Goal: Transaction & Acquisition: Purchase product/service

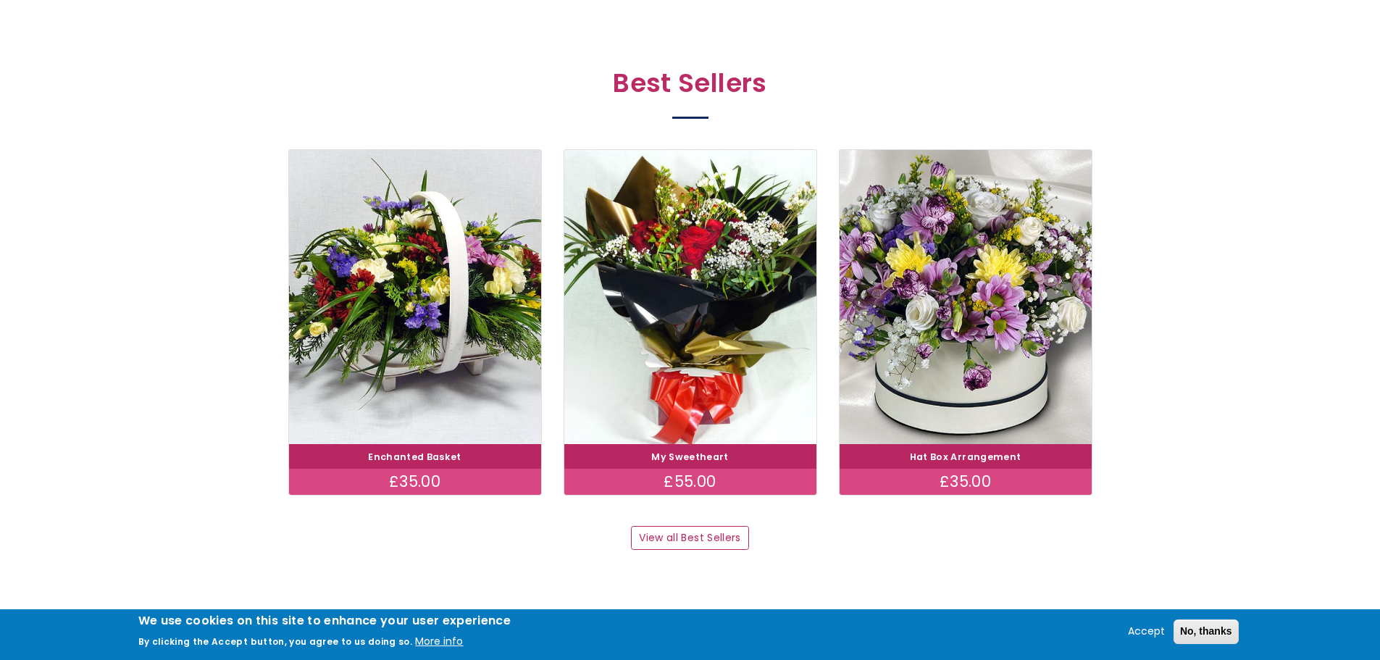
scroll to position [797, 0]
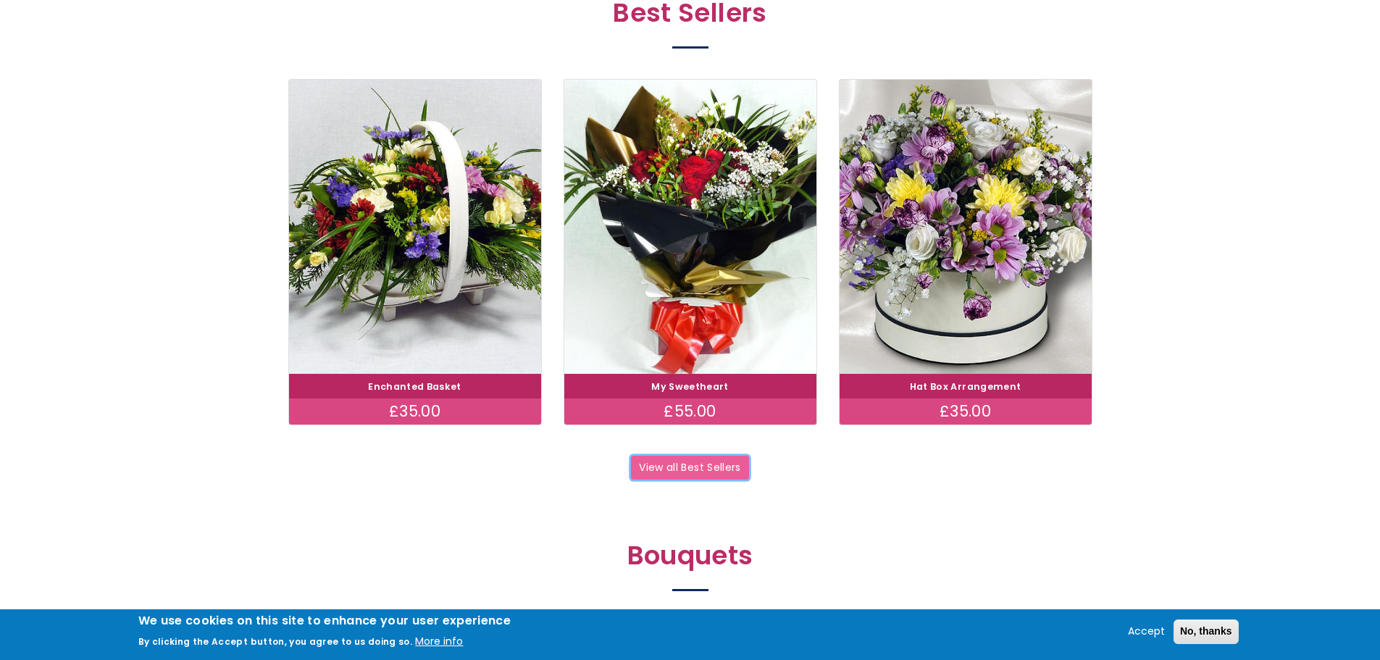
click at [711, 469] on link "View all Best Sellers" at bounding box center [690, 468] width 118 height 25
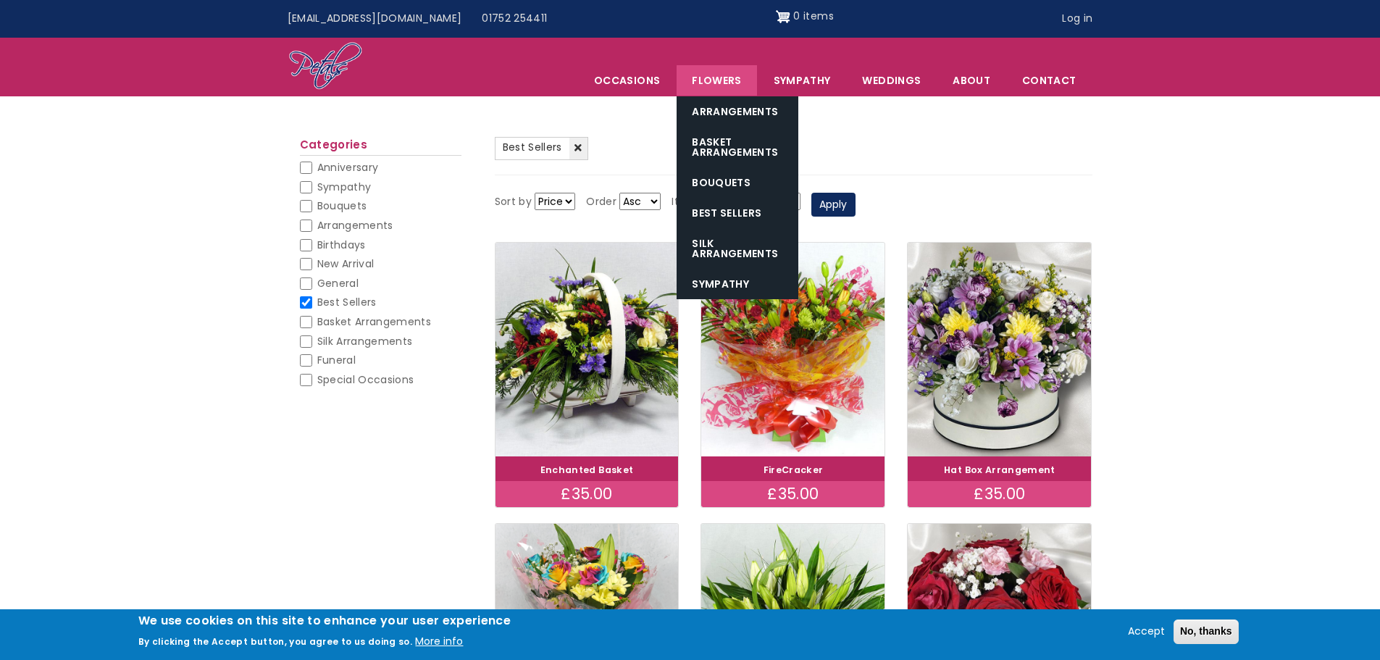
click at [729, 83] on link "Flowers" at bounding box center [717, 80] width 80 height 30
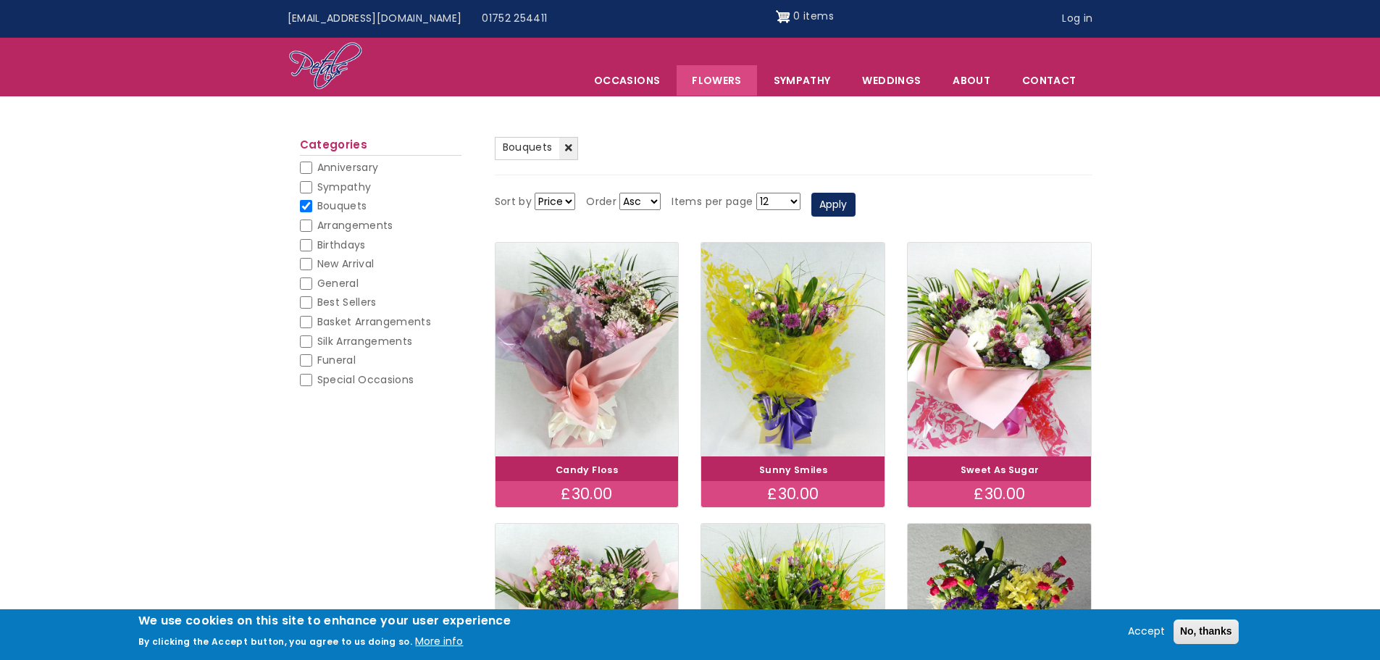
click at [572, 202] on select "Price Title" at bounding box center [555, 201] width 41 height 17
click at [535, 193] on select "Price Title" at bounding box center [555, 201] width 41 height 17
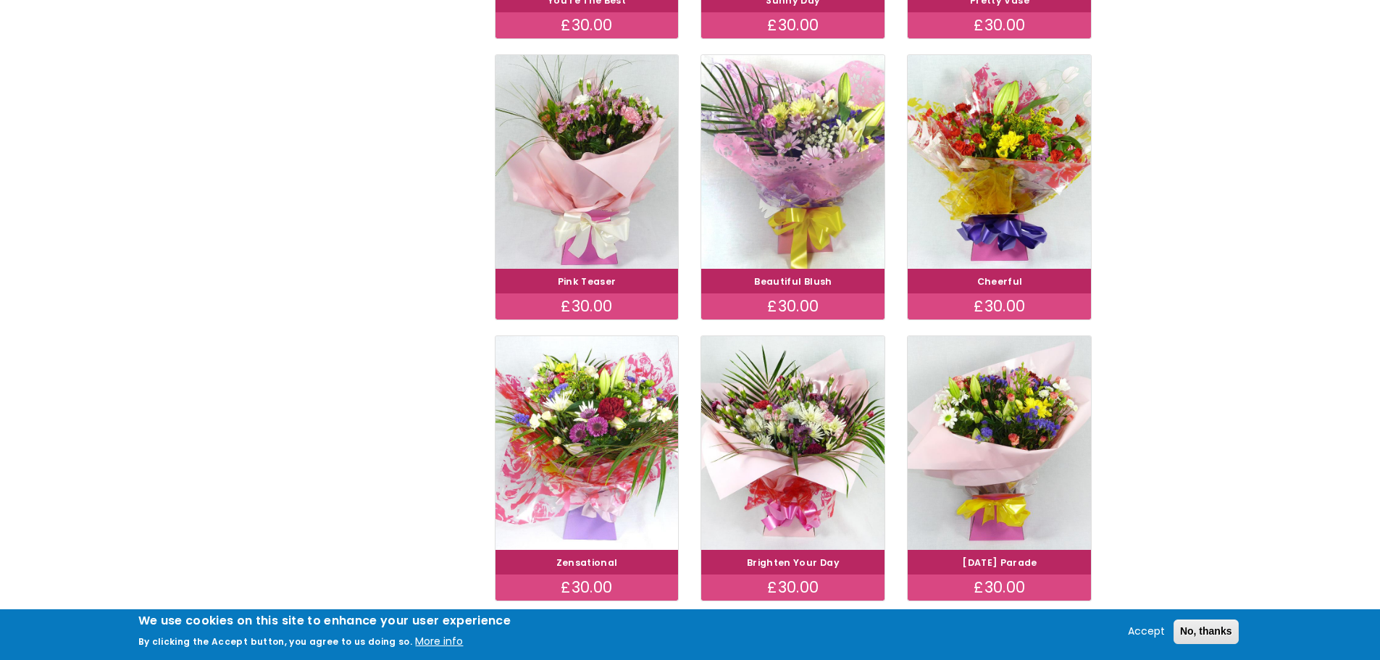
scroll to position [942, 0]
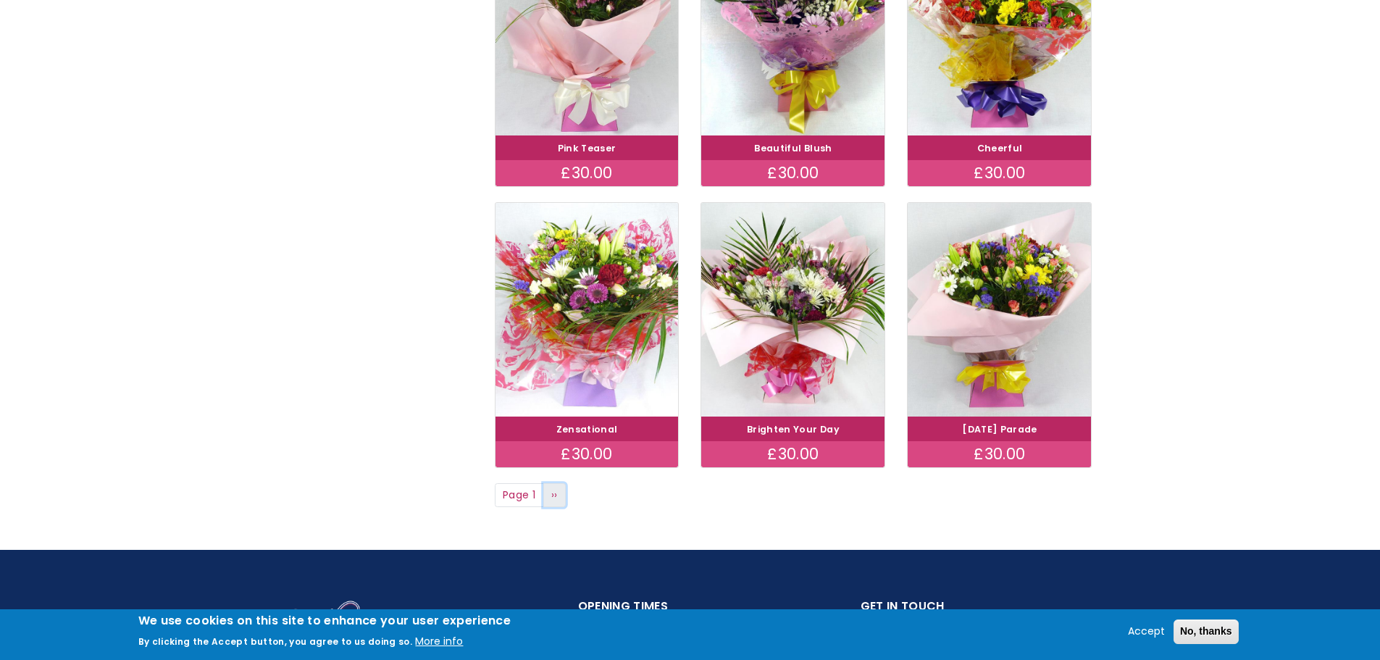
click at [551, 497] on link "Next page ››" at bounding box center [554, 495] width 23 height 25
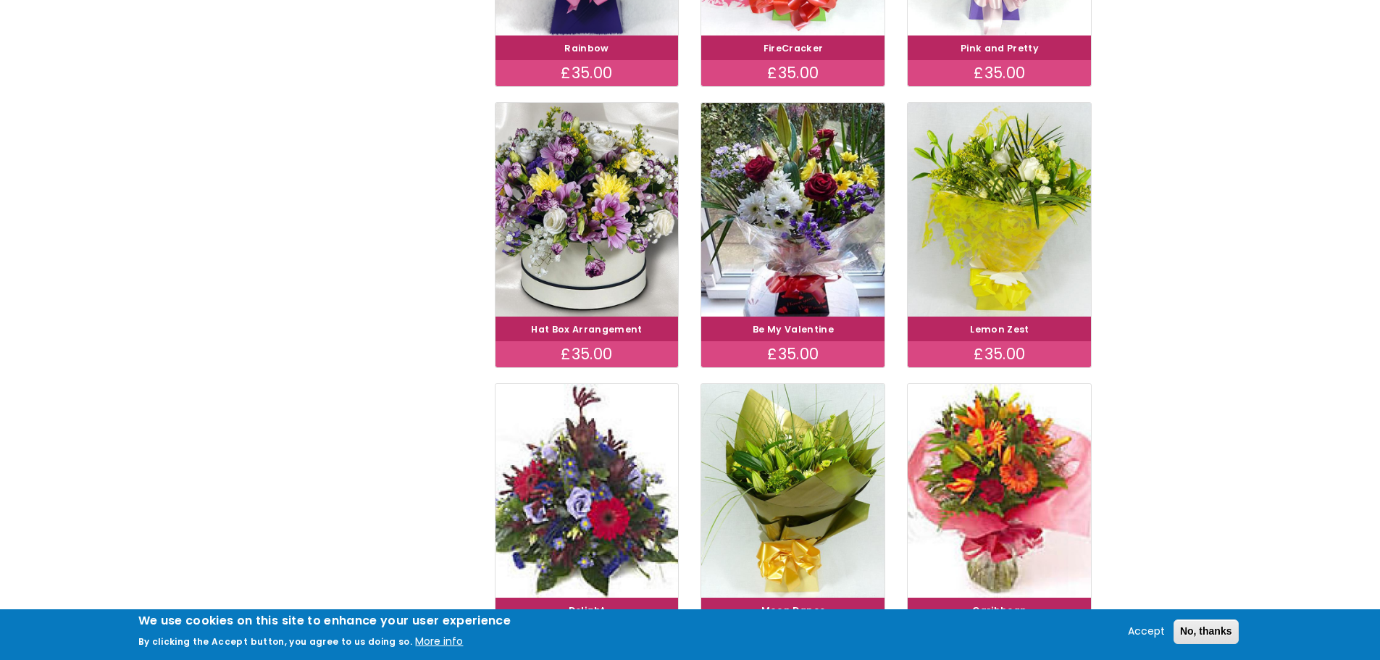
scroll to position [942, 0]
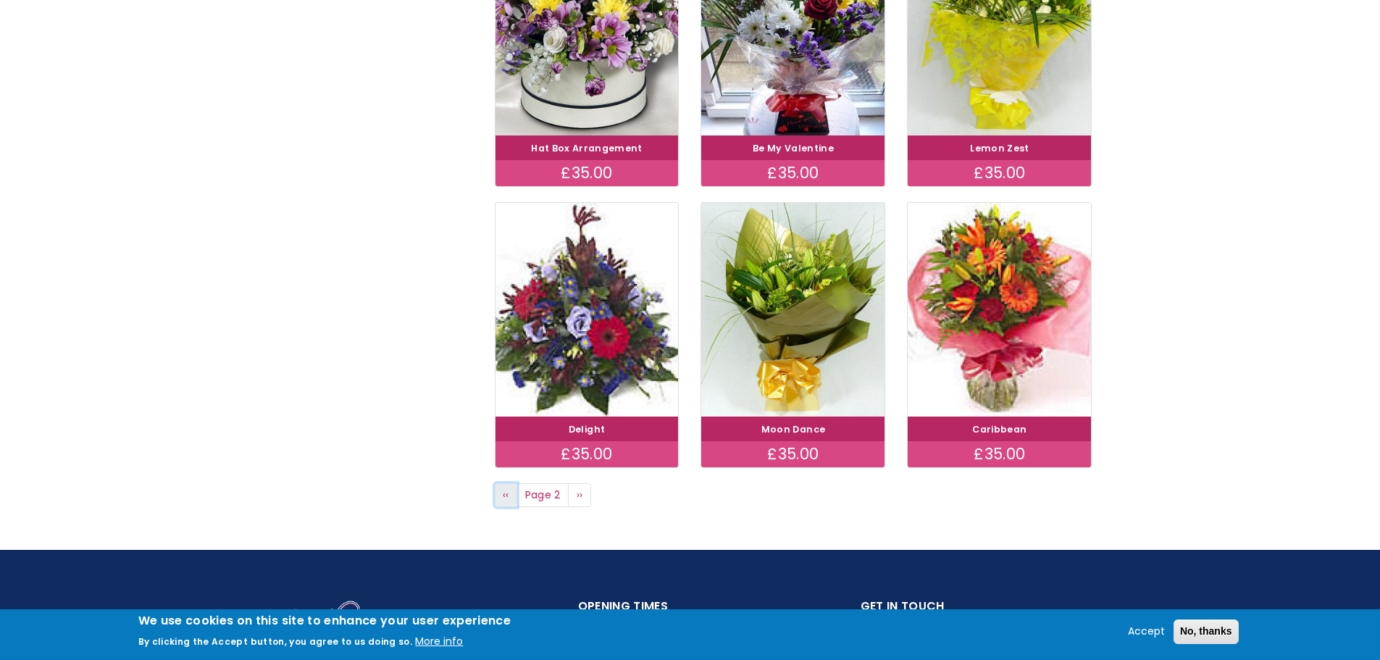
click at [498, 495] on link "Previous page ‹‹" at bounding box center [506, 495] width 23 height 25
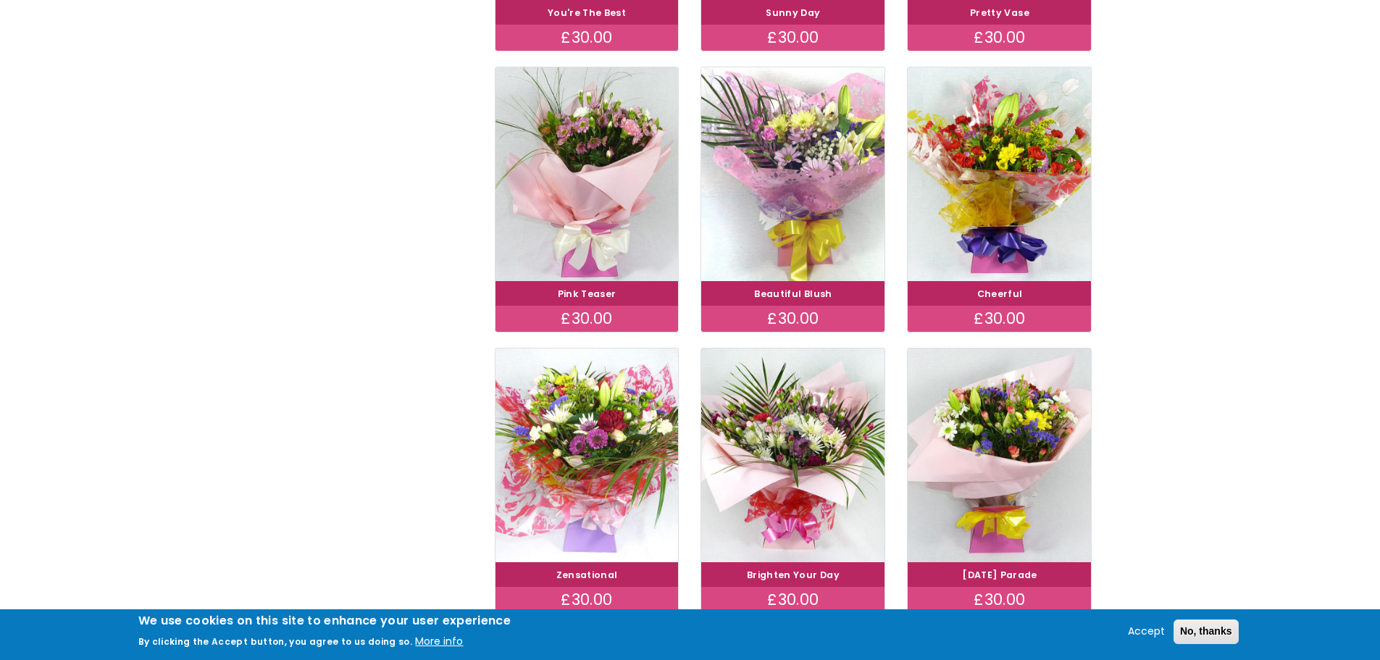
scroll to position [942, 0]
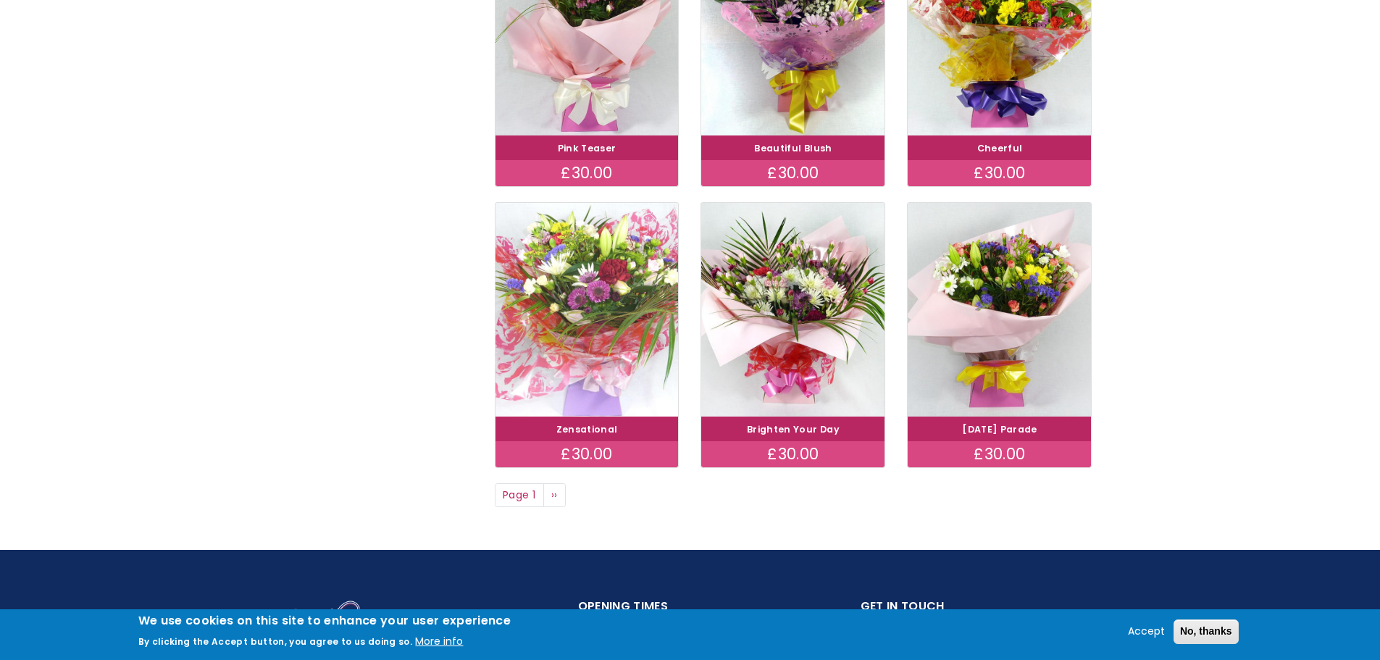
click at [600, 303] on img at bounding box center [587, 309] width 206 height 238
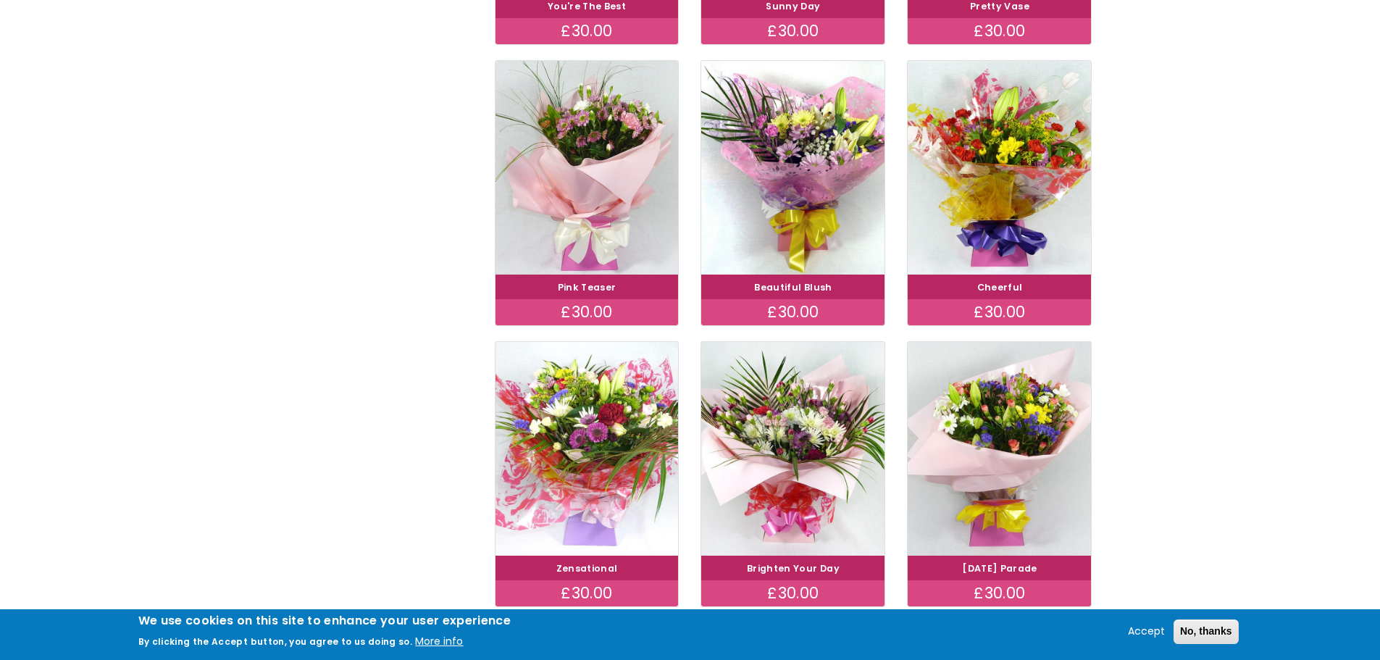
scroll to position [797, 0]
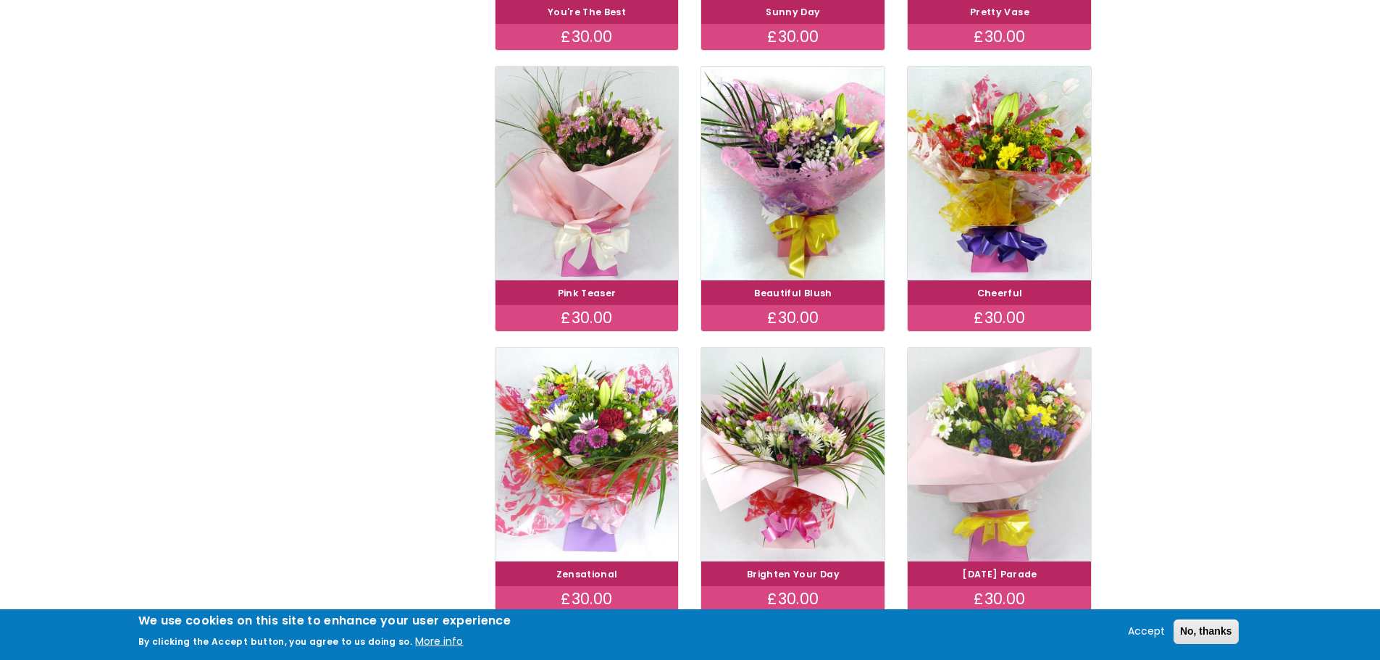
click at [1032, 401] on img at bounding box center [1000, 454] width 206 height 238
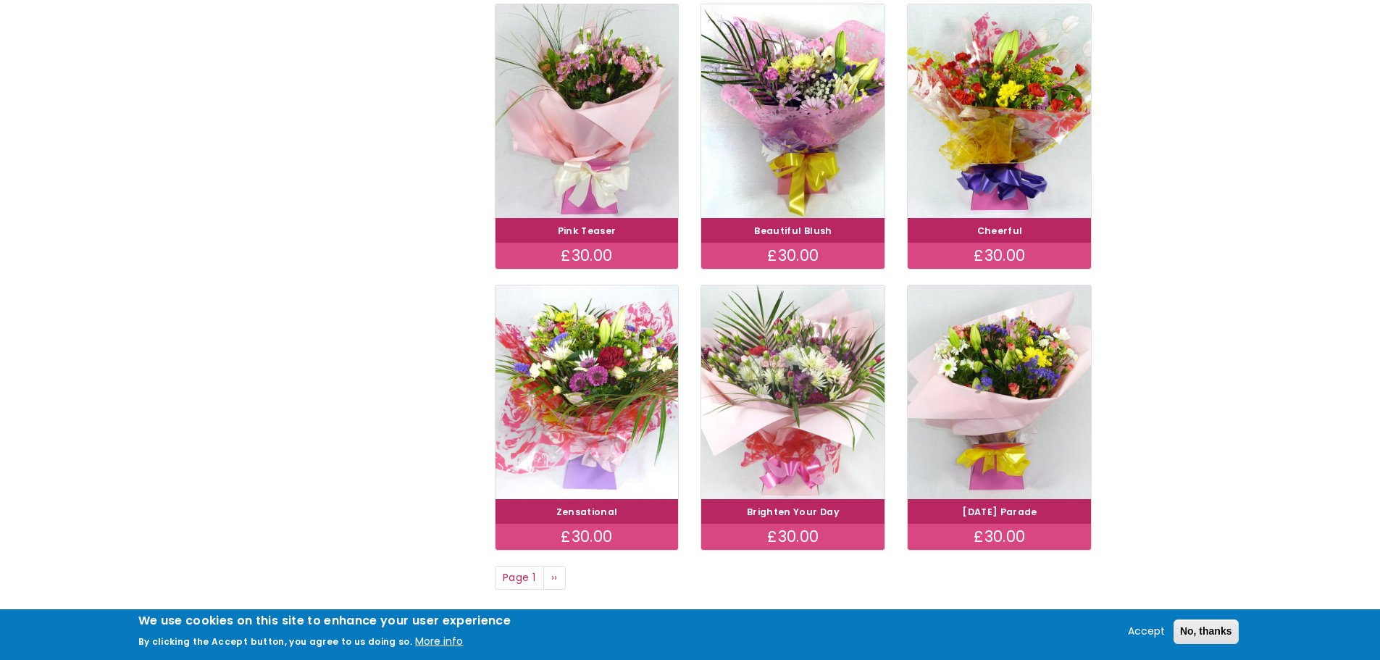
scroll to position [942, 0]
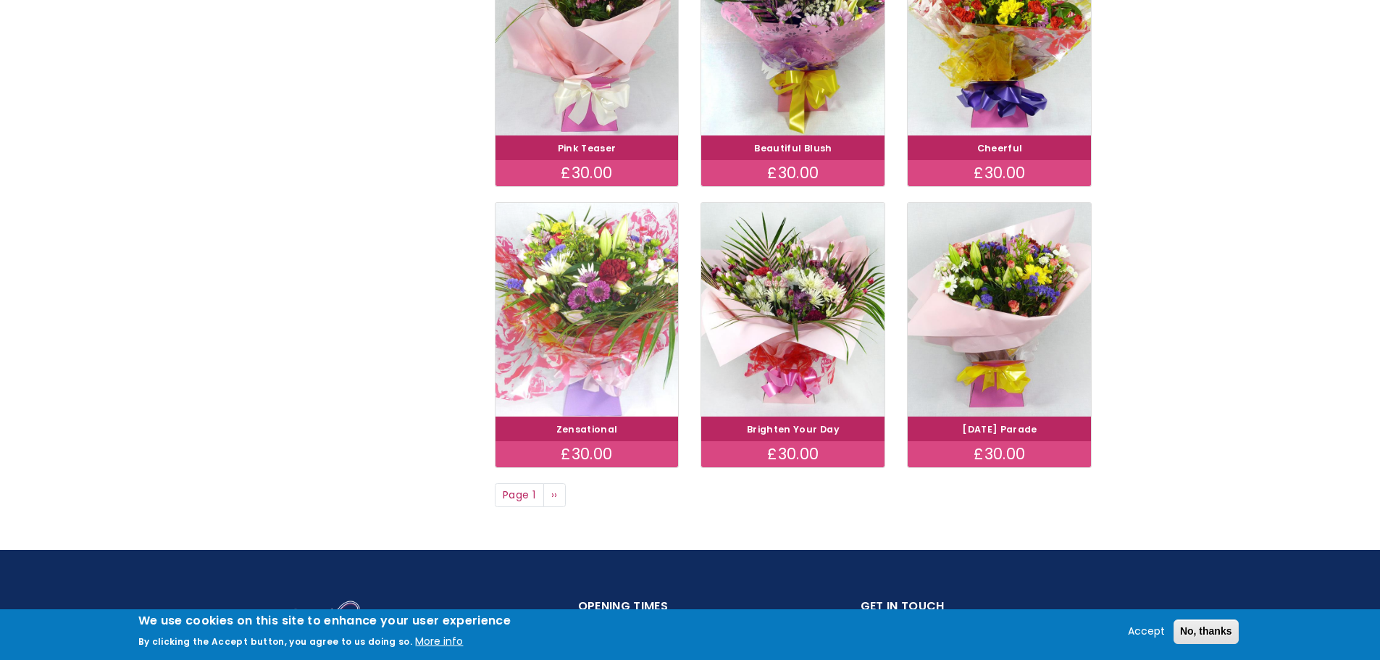
click at [602, 324] on img at bounding box center [587, 309] width 206 height 238
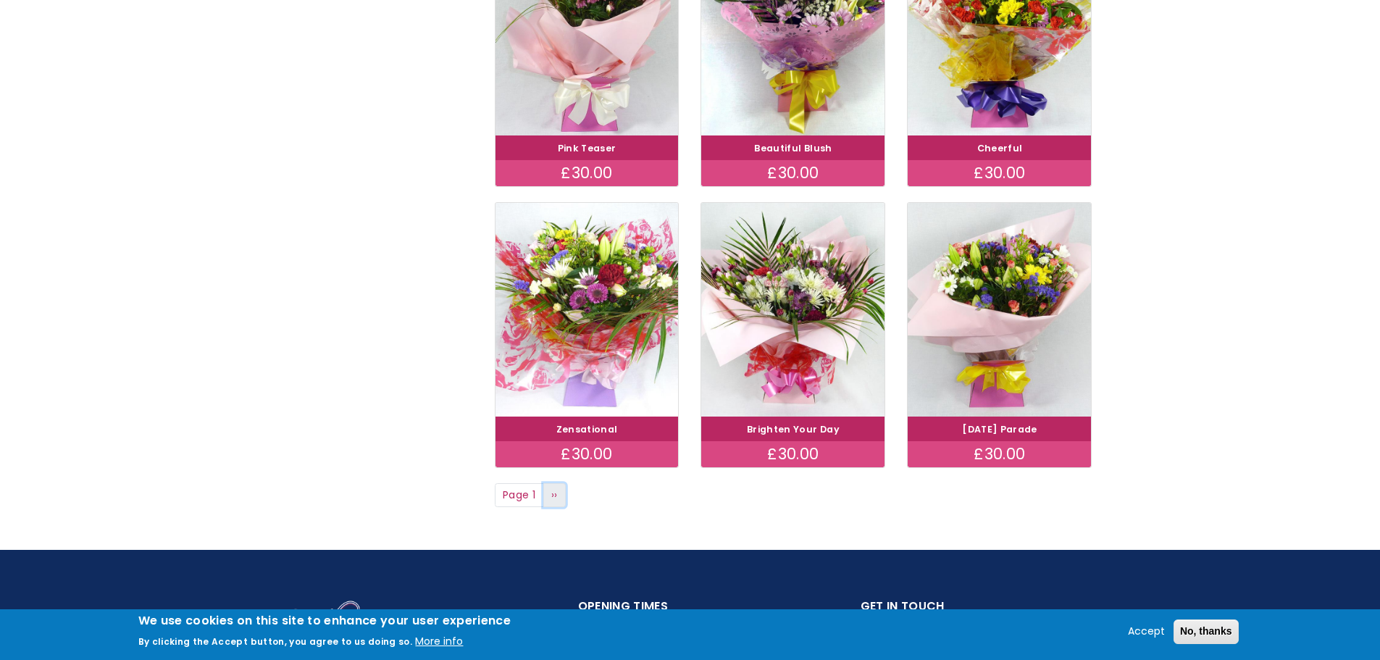
click at [556, 498] on span "››" at bounding box center [554, 495] width 7 height 14
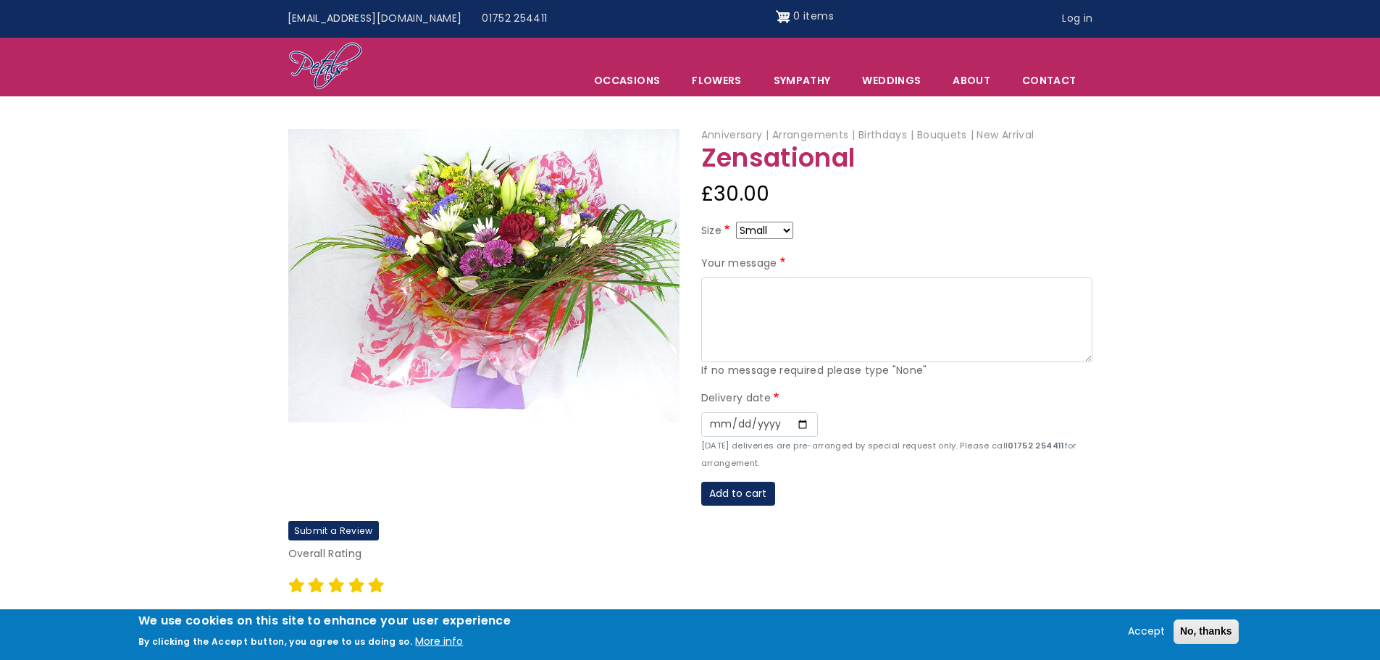
click at [750, 232] on select "Small Medium Large" at bounding box center [764, 230] width 57 height 17
select select "9"
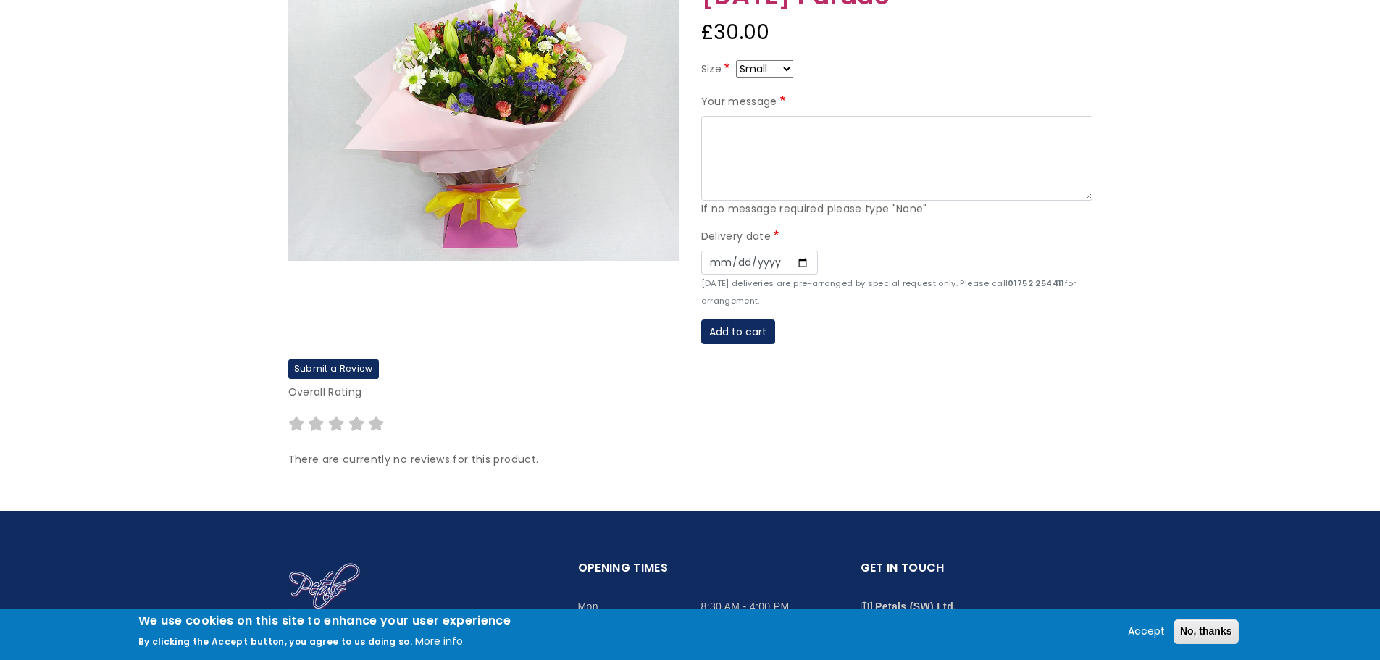
scroll to position [72, 0]
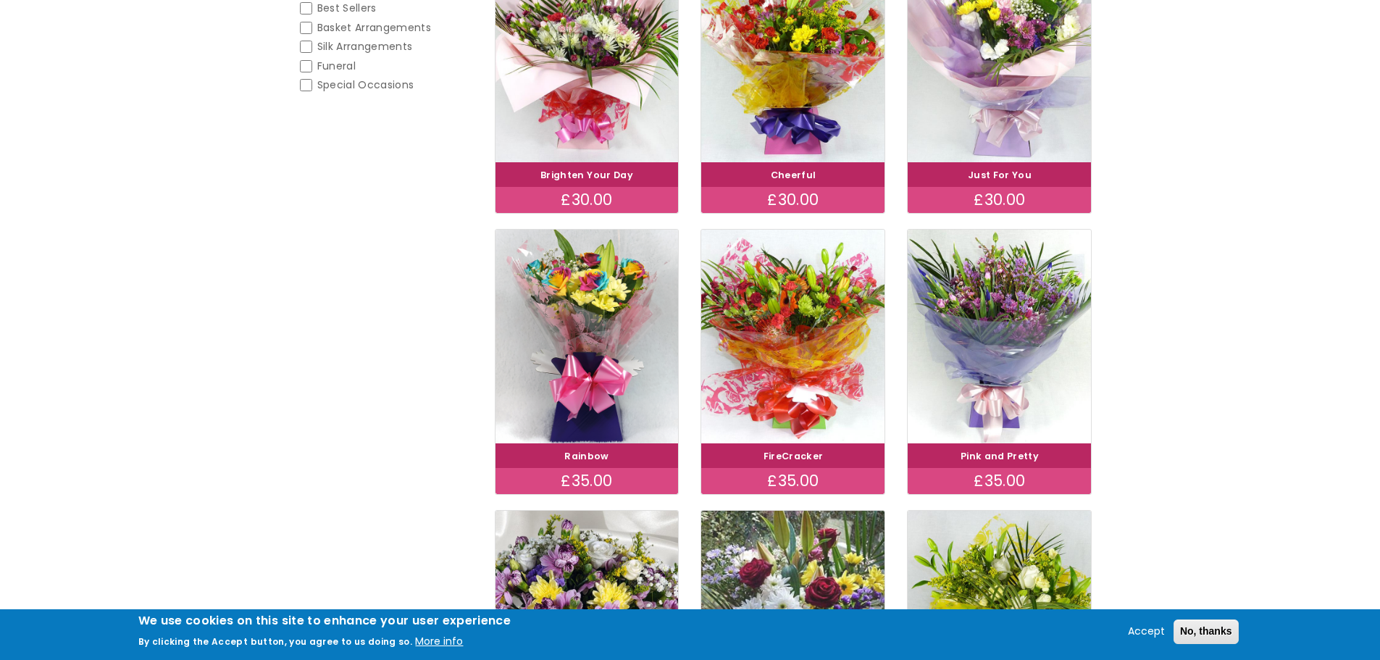
scroll to position [145, 0]
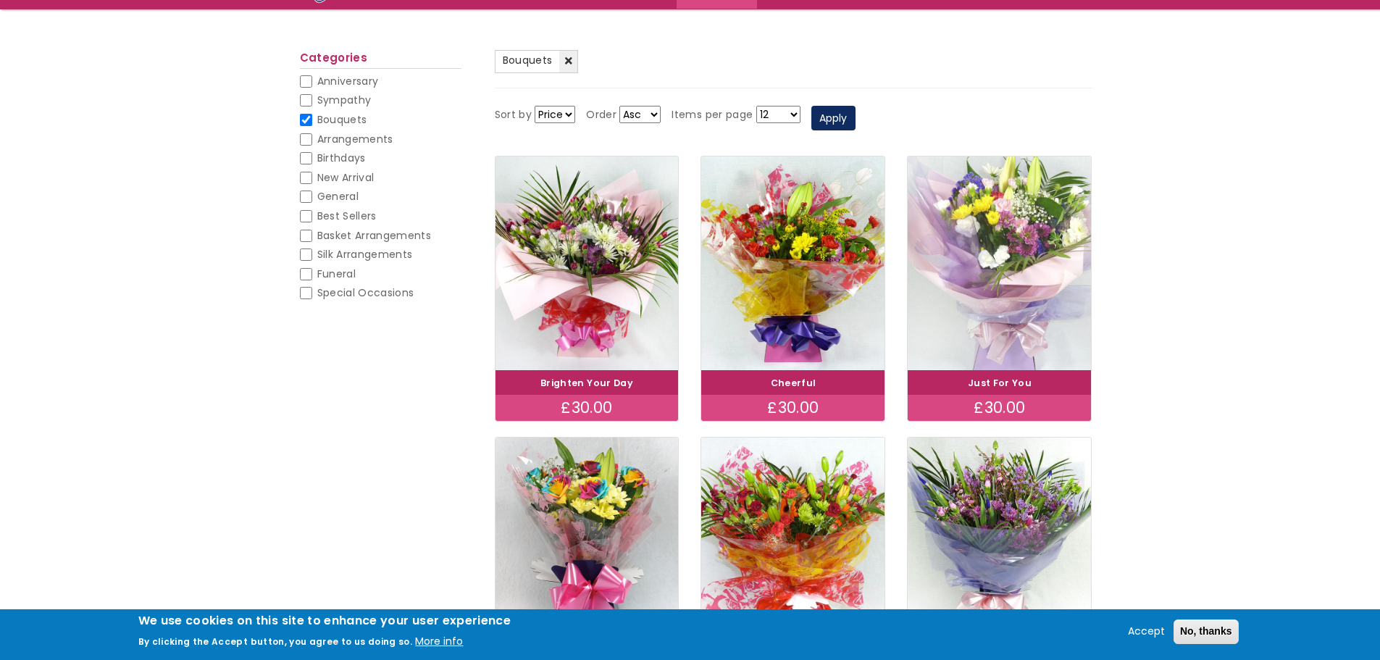
click at [981, 270] on img at bounding box center [1000, 263] width 206 height 238
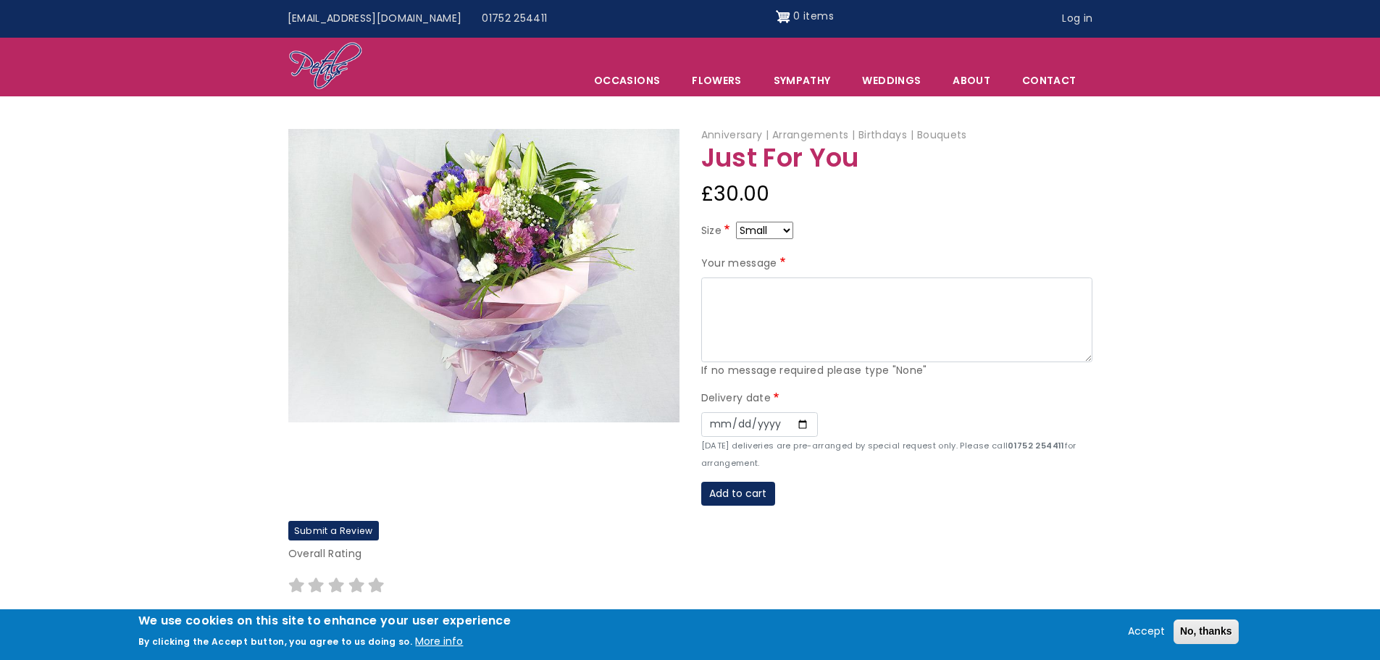
click at [760, 231] on select "Small Medium Large" at bounding box center [764, 230] width 57 height 17
select select "9"
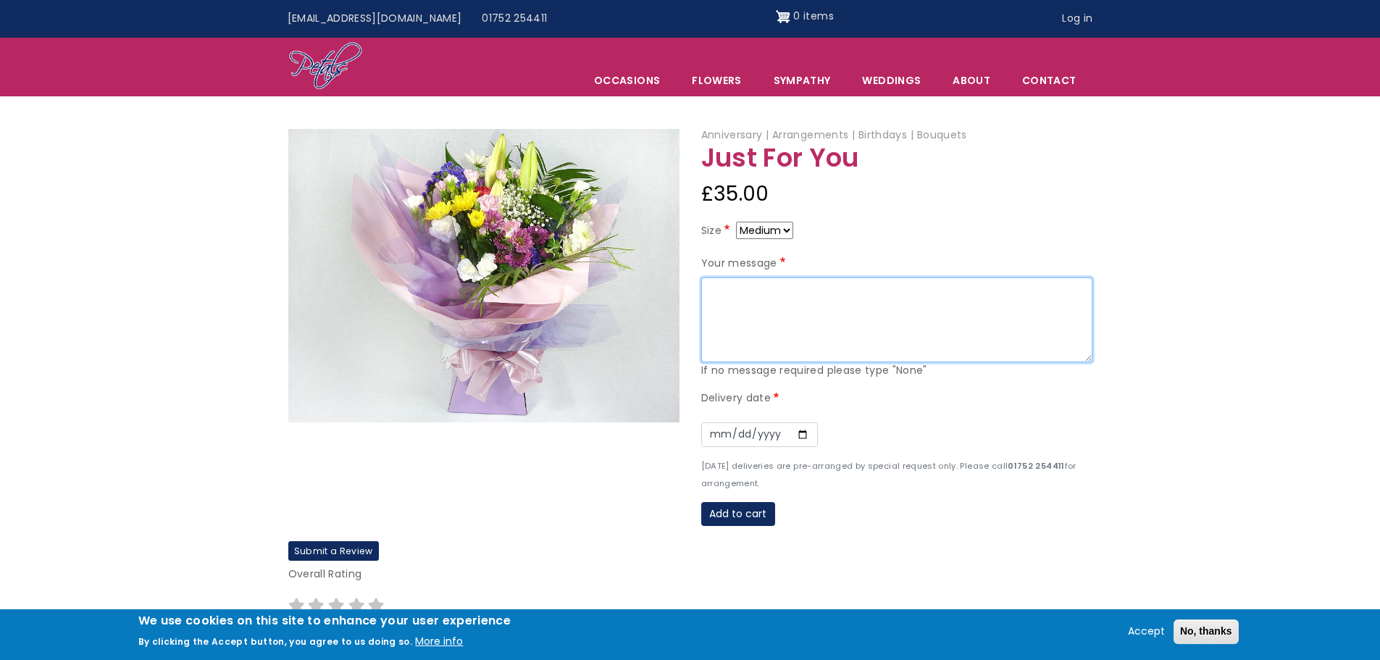
click at [752, 284] on textarea "Your message" at bounding box center [896, 319] width 391 height 85
type textarea "To [PERSON_NAME], Just to say thank you for making me feel so welcome, and for …"
drag, startPoint x: 745, startPoint y: 319, endPoint x: 698, endPoint y: 307, distance: 48.7
click at [698, 307] on div "Anniversary Arrangements Birthdays Bouquets Just For You £35.00 Size Small Medi…" at bounding box center [896, 334] width 413 height 414
